Goal: Navigation & Orientation: Find specific page/section

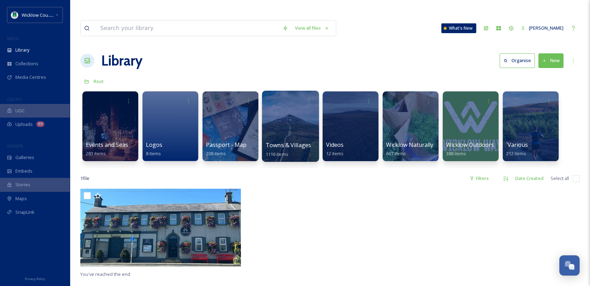
click at [267, 141] on span "Towns & Villages" at bounding box center [289, 145] width 46 height 8
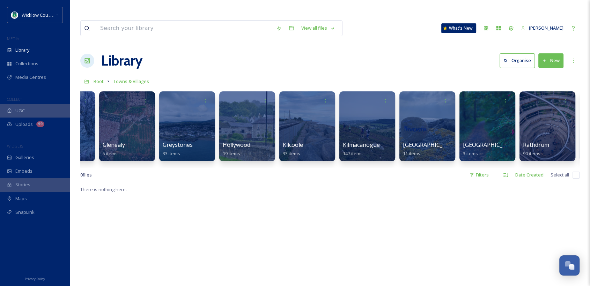
scroll to position [0, 1122]
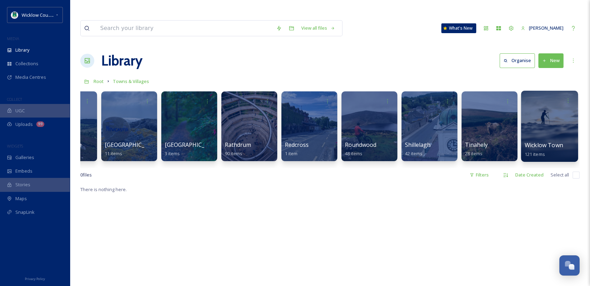
click at [539, 141] on span "Wicklow Town" at bounding box center [544, 145] width 38 height 8
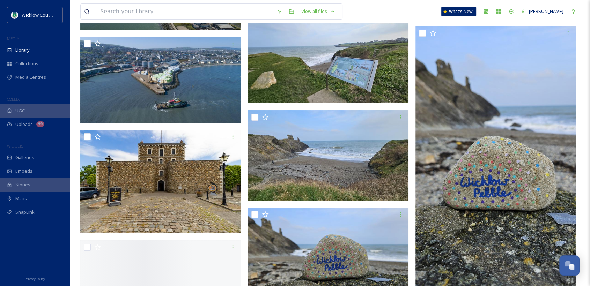
scroll to position [2909, 0]
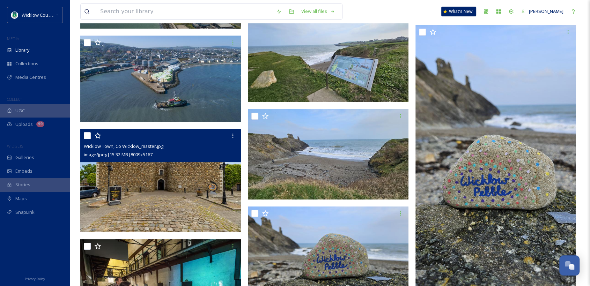
click at [121, 163] on img at bounding box center [160, 181] width 161 height 104
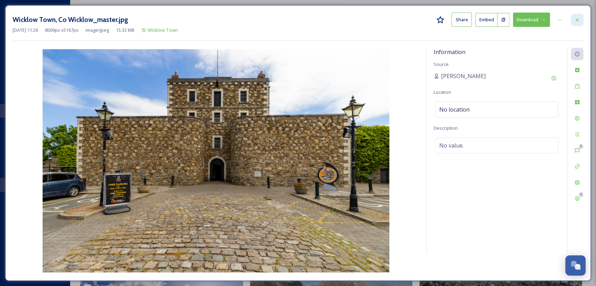
click at [581, 20] on div at bounding box center [577, 20] width 13 height 13
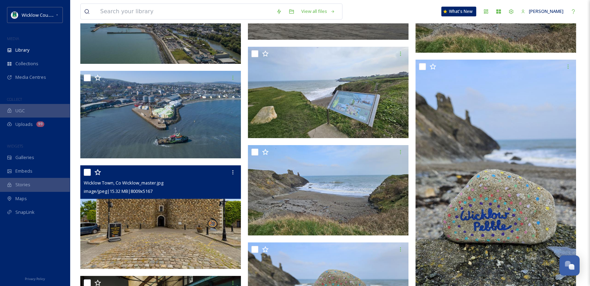
click at [196, 205] on img at bounding box center [160, 217] width 161 height 104
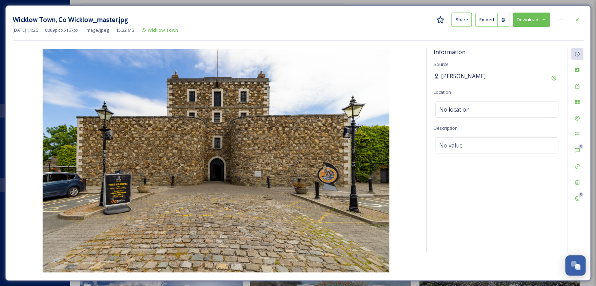
click at [468, 76] on span "[PERSON_NAME]" at bounding box center [463, 76] width 45 height 8
click at [578, 23] on div at bounding box center [577, 20] width 13 height 13
